Goal: Find specific page/section: Find specific page/section

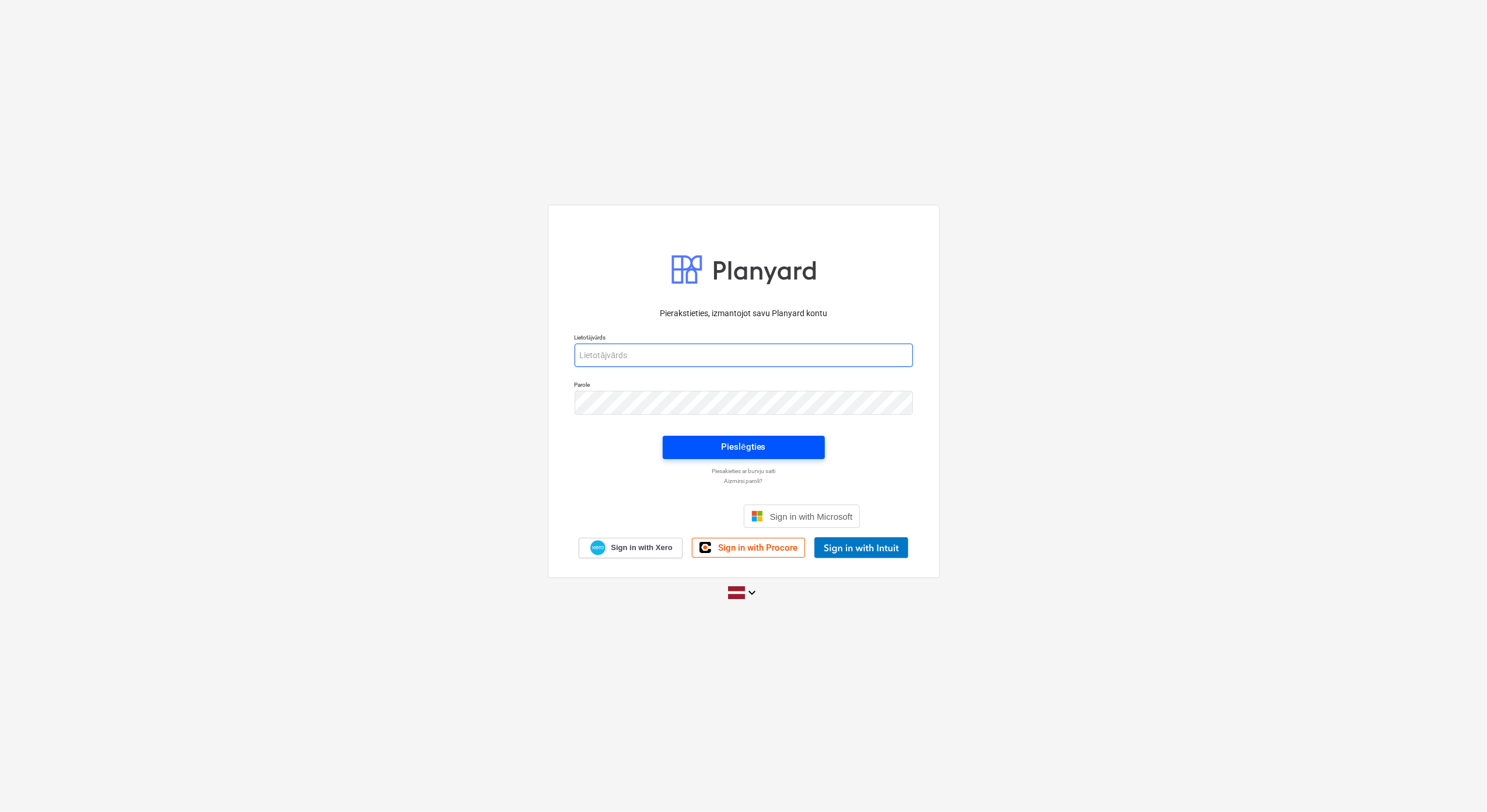
type input "[PERSON_NAME][EMAIL_ADDRESS][DOMAIN_NAME]"
click at [736, 446] on div "Pieslēgties" at bounding box center [743, 447] width 44 height 15
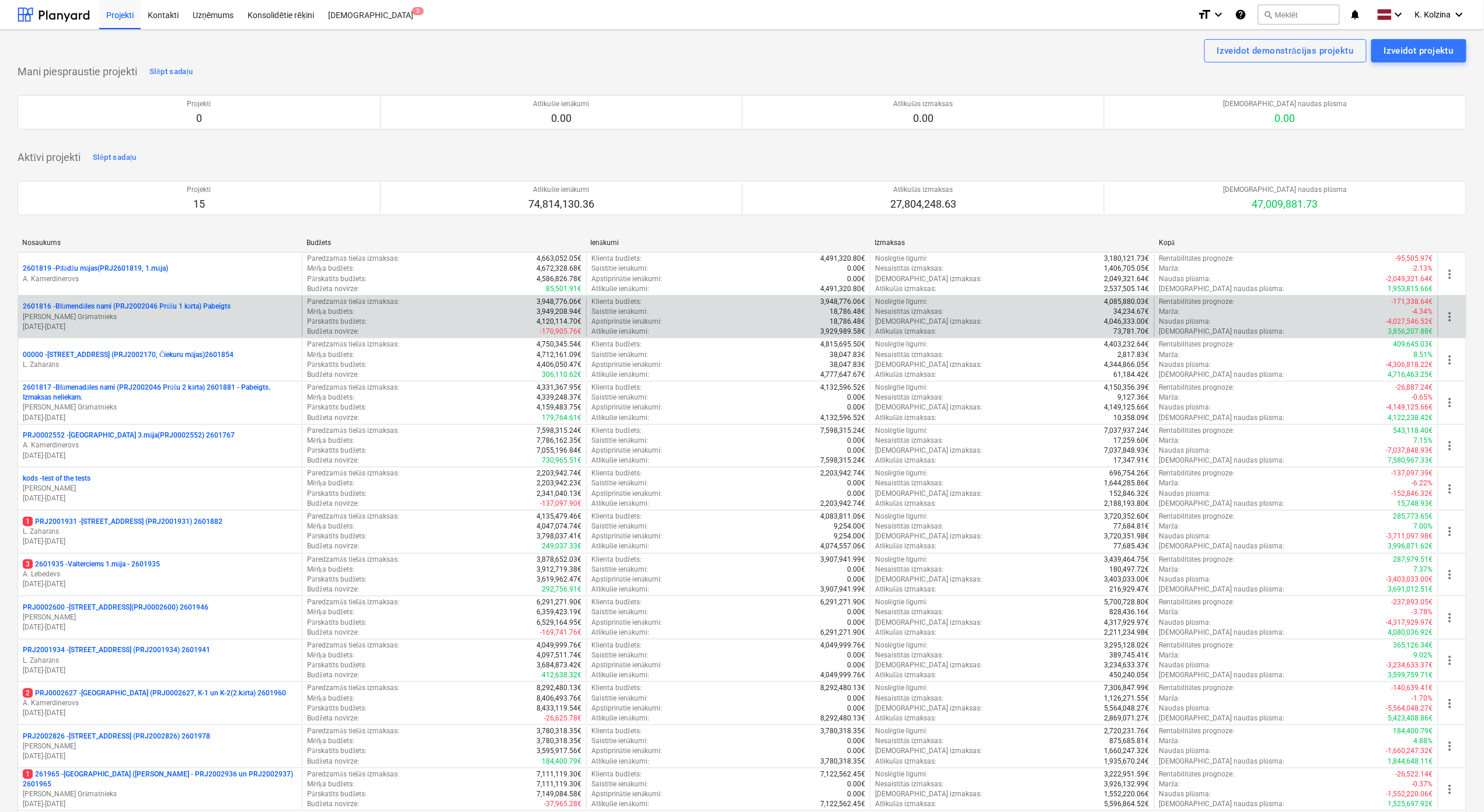
click at [225, 305] on p "2601816 - Blūmendāles nami (PRJ2002046 Prūšu 1 kārta) Pabeigts" at bounding box center [126, 306] width 208 height 10
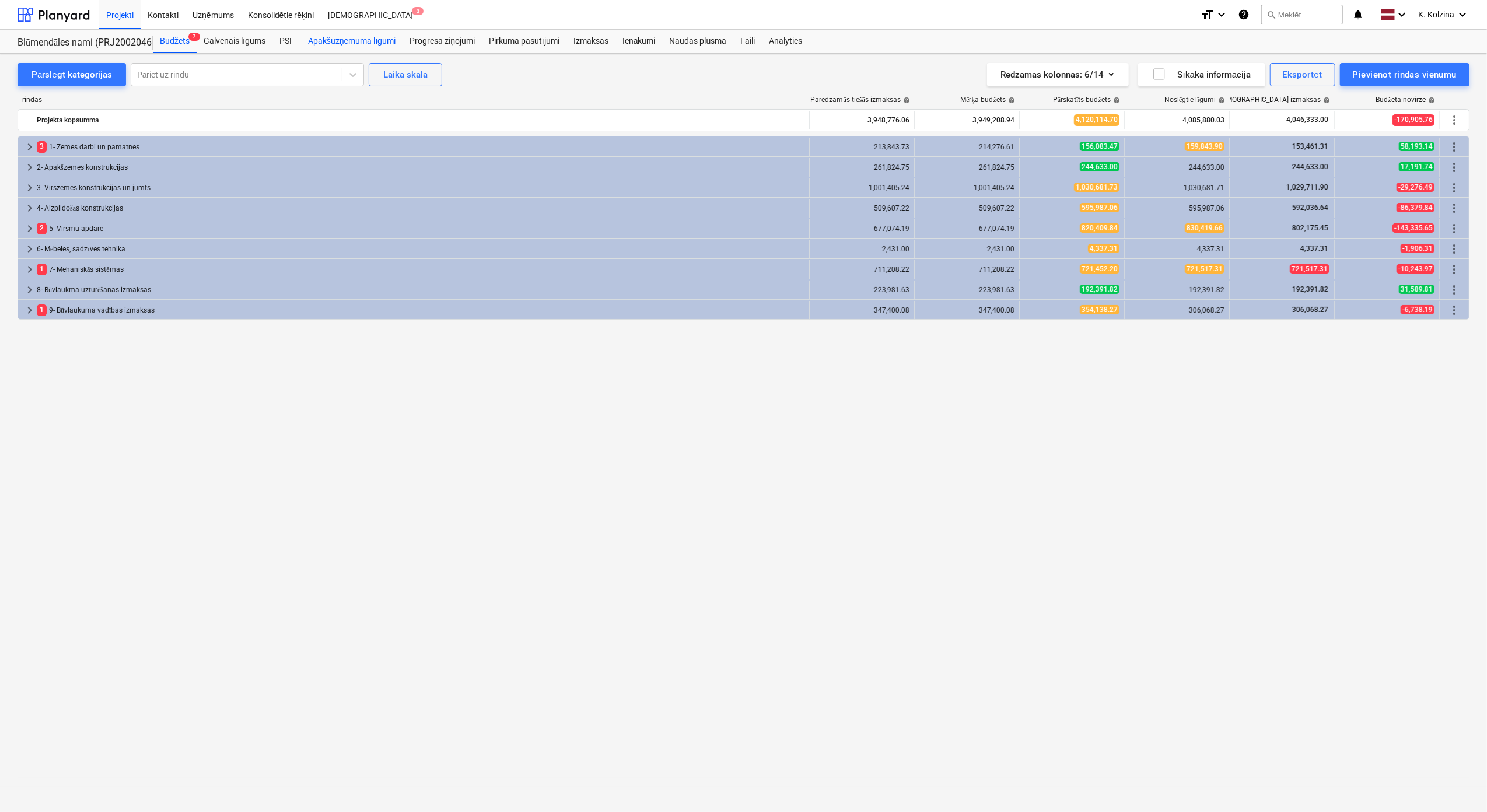
click at [350, 42] on div "Apakšuzņēmuma līgumi" at bounding box center [351, 41] width 102 height 23
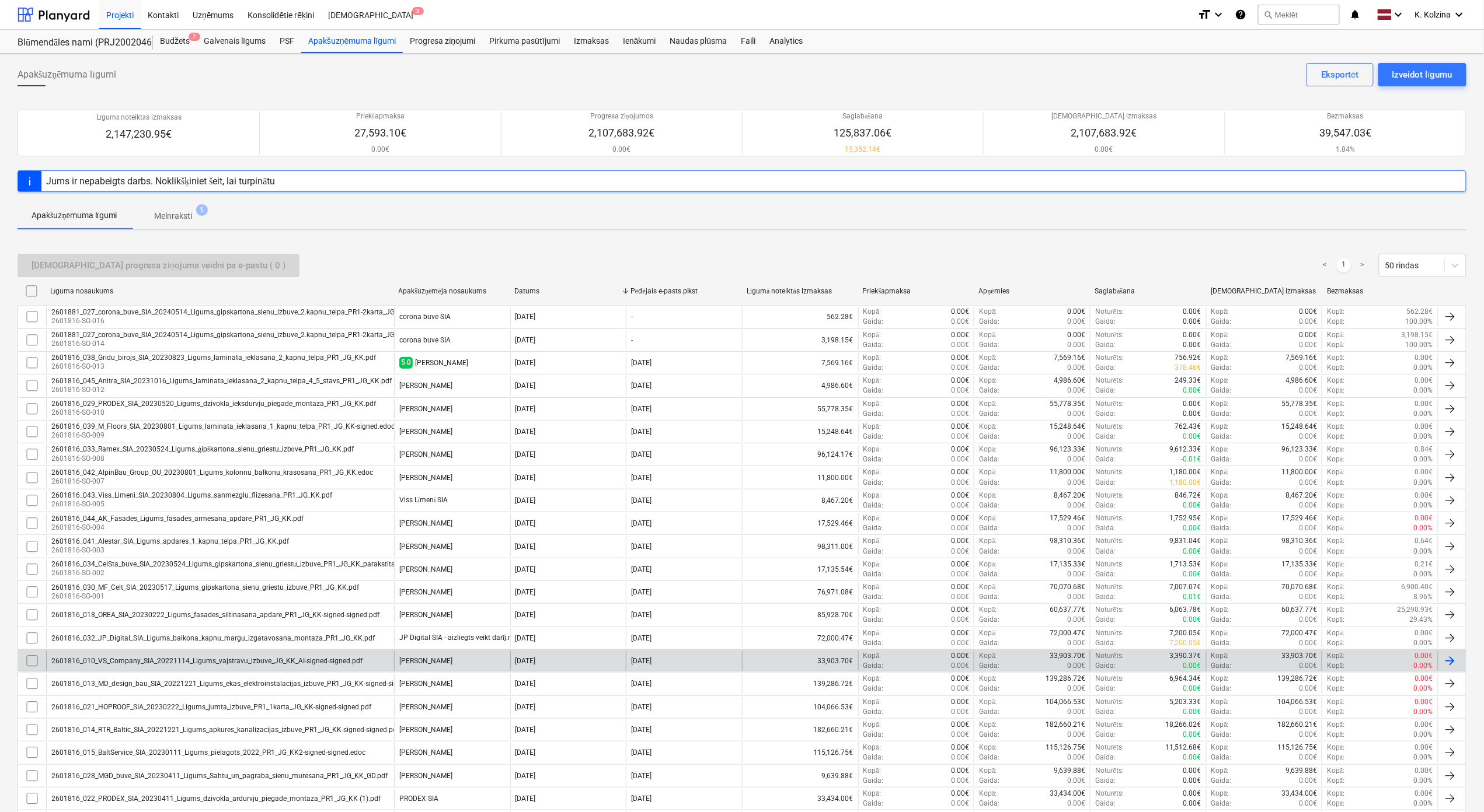
scroll to position [78, 0]
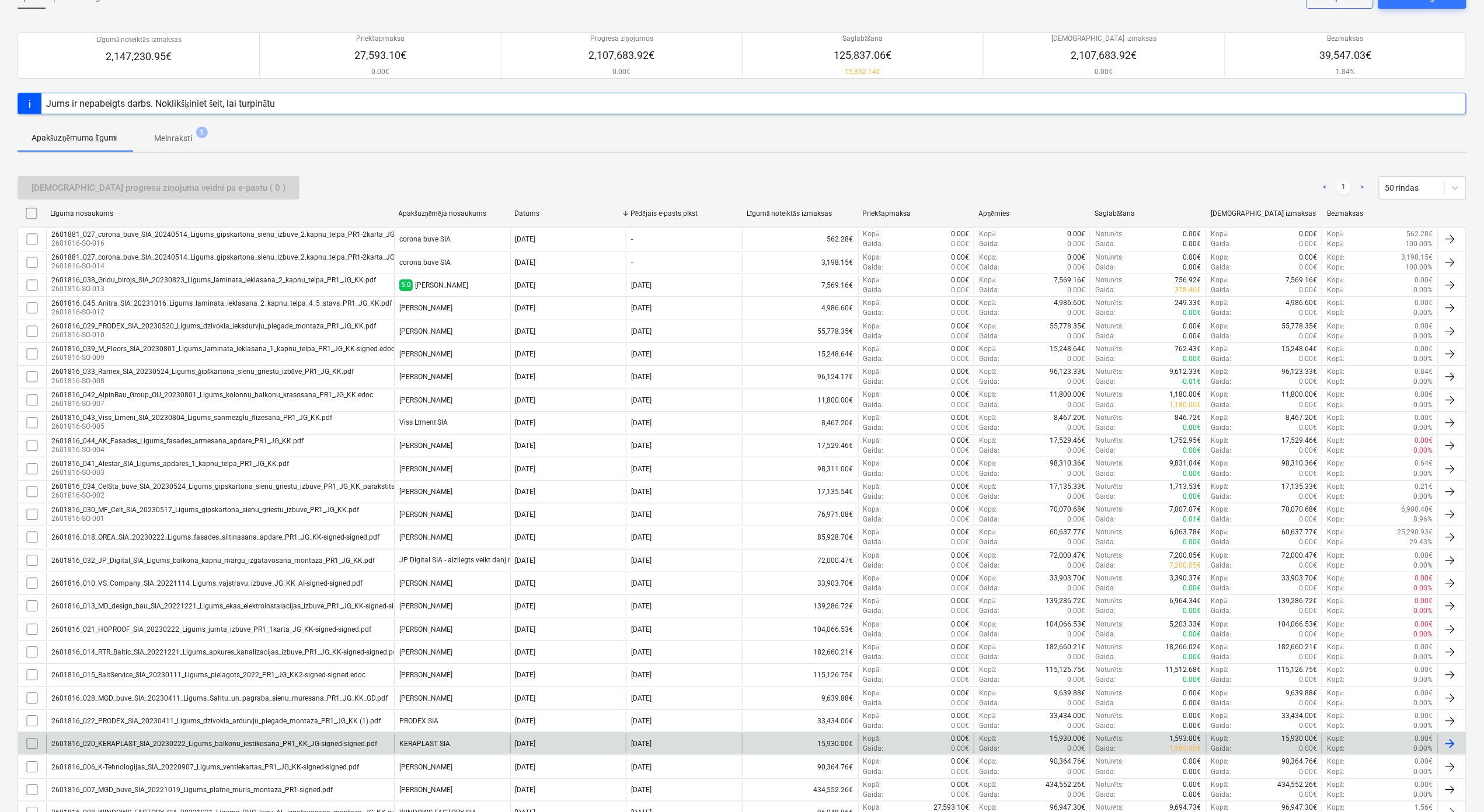
click at [188, 743] on div "2601816_020_KERAPLAST_SIA_20230222_Ligums_balkonu_iestikosana_PR1_KK_JG-signed-…" at bounding box center [220, 744] width 348 height 20
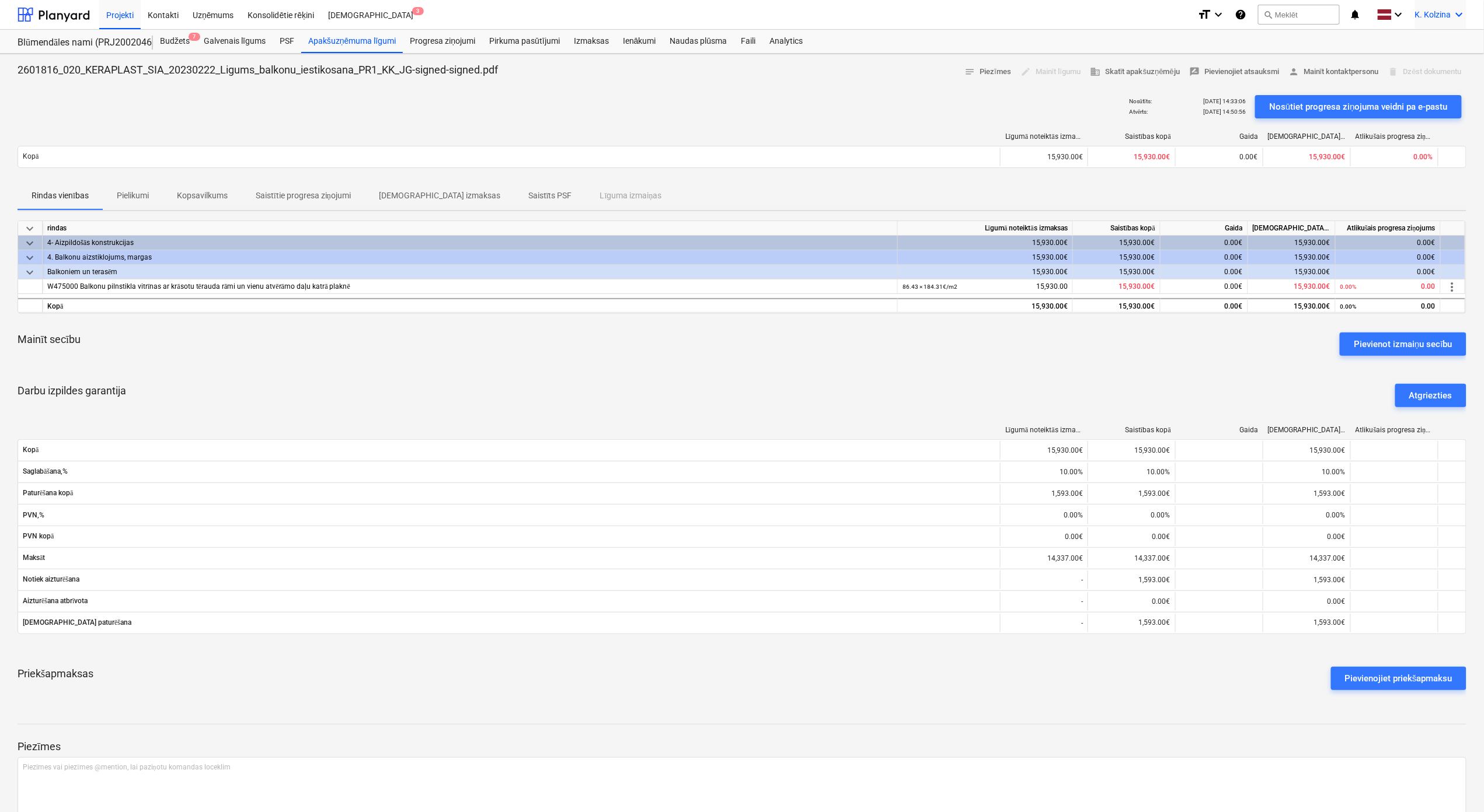
click at [1463, 17] on icon "keyboard_arrow_down" at bounding box center [1459, 14] width 14 height 14
click at [1420, 73] on div "Izlogoties" at bounding box center [1431, 65] width 70 height 19
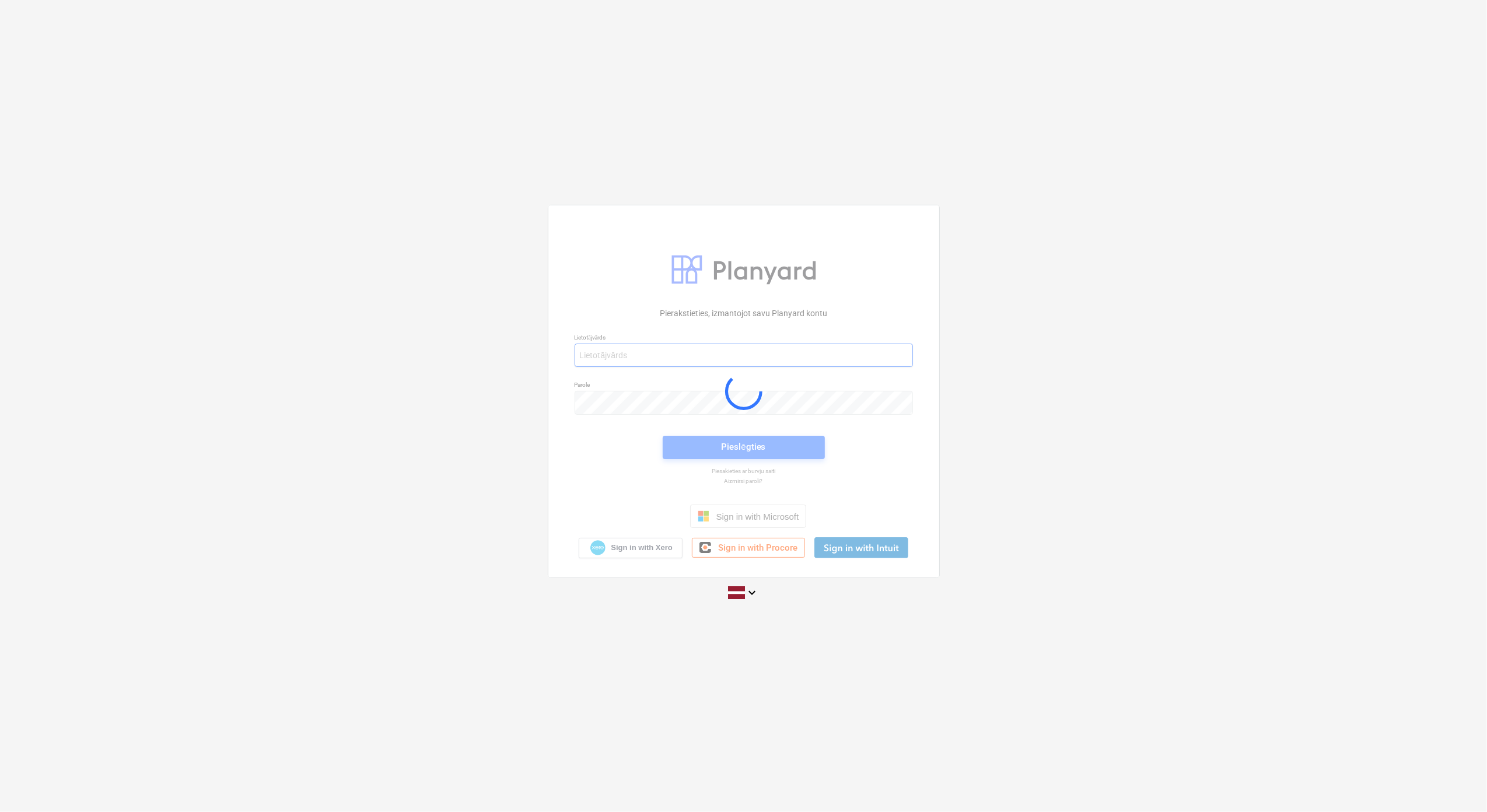
type input "[PERSON_NAME][EMAIL_ADDRESS][DOMAIN_NAME]"
